Goal: Information Seeking & Learning: Learn about a topic

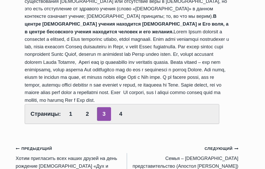
scroll to position [250, 0]
click at [232, 136] on icon "Продолжить" at bounding box center [234, 138] width 4 height 4
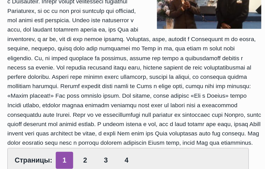
scroll to position [332, 0]
click at [90, 143] on link "2" at bounding box center [96, 149] width 13 height 13
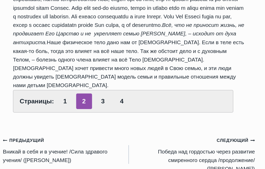
scroll to position [391, 0]
click at [105, 93] on link "3" at bounding box center [111, 99] width 13 height 13
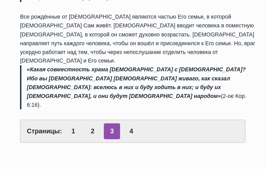
scroll to position [246, 0]
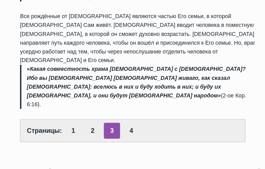
click at [120, 118] on link "4" at bounding box center [126, 124] width 13 height 13
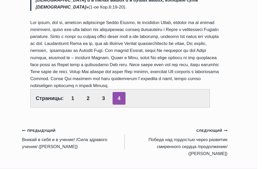
scroll to position [317, 0]
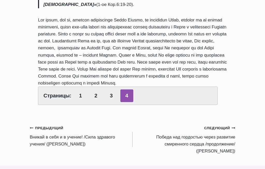
click at [232, 126] on small "Следующий Продолжить" at bounding box center [219, 129] width 31 height 6
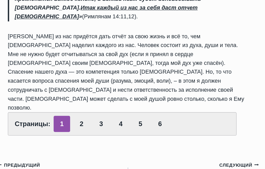
scroll to position [323, 0]
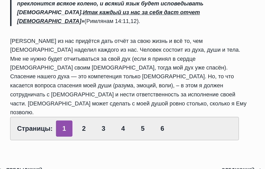
click at [90, 95] on link "2" at bounding box center [96, 101] width 13 height 13
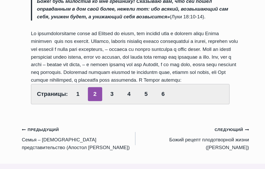
scroll to position [313, 0]
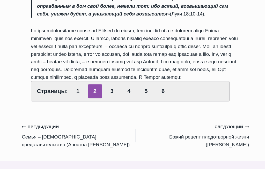
click at [105, 89] on link "3" at bounding box center [111, 82] width 13 height 13
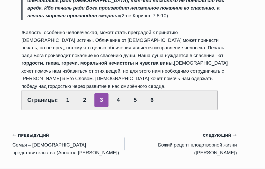
scroll to position [299, 0]
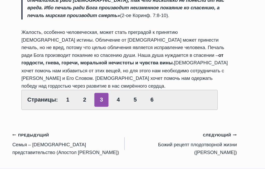
click at [187, 130] on link "Следующий Продолжить Божий рецепт плодотворной жизни (Пастор Руфус Аджибойе)" at bounding box center [184, 131] width 103 height 23
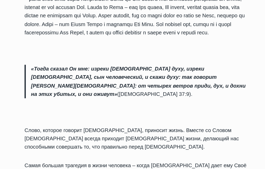
scroll to position [471, 0]
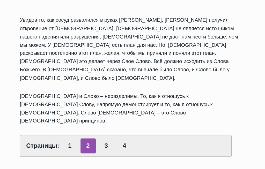
scroll to position [220, 0]
